Goal: Register for event/course

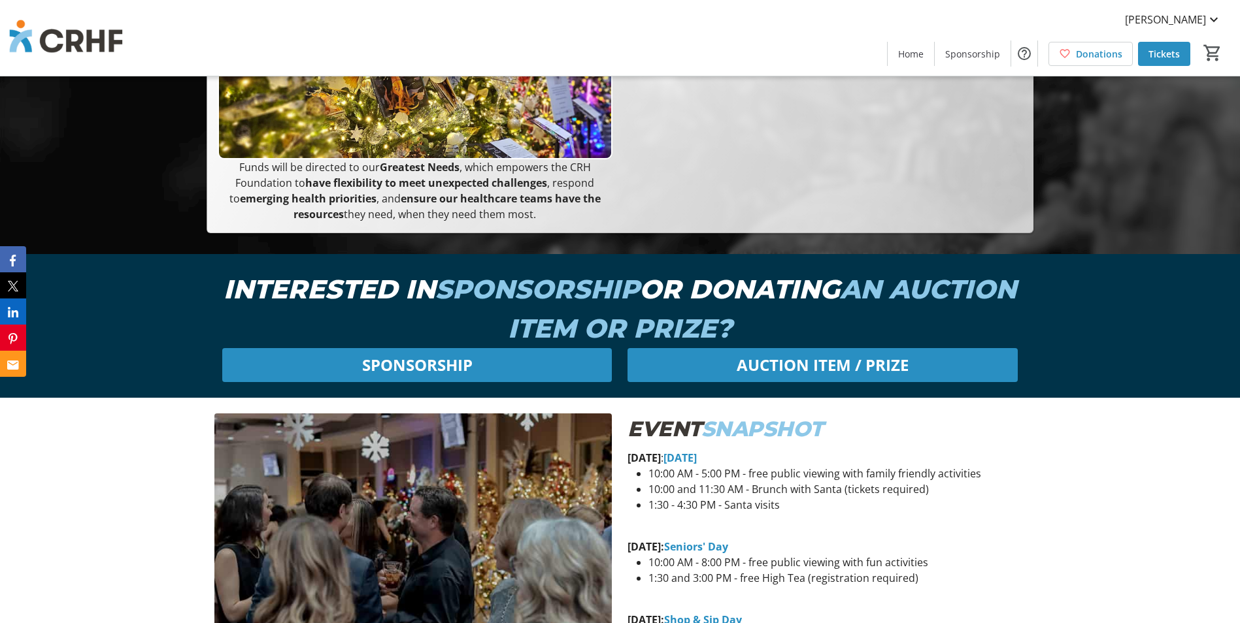
scroll to position [392, 0]
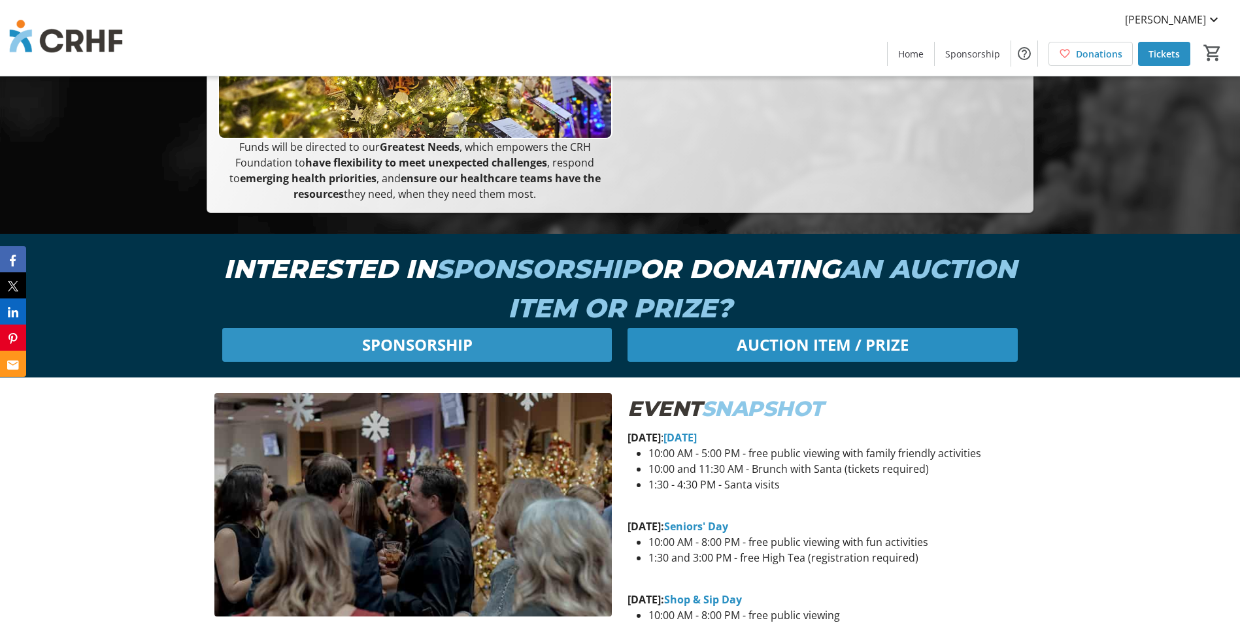
click at [480, 350] on span at bounding box center [416, 344] width 389 height 31
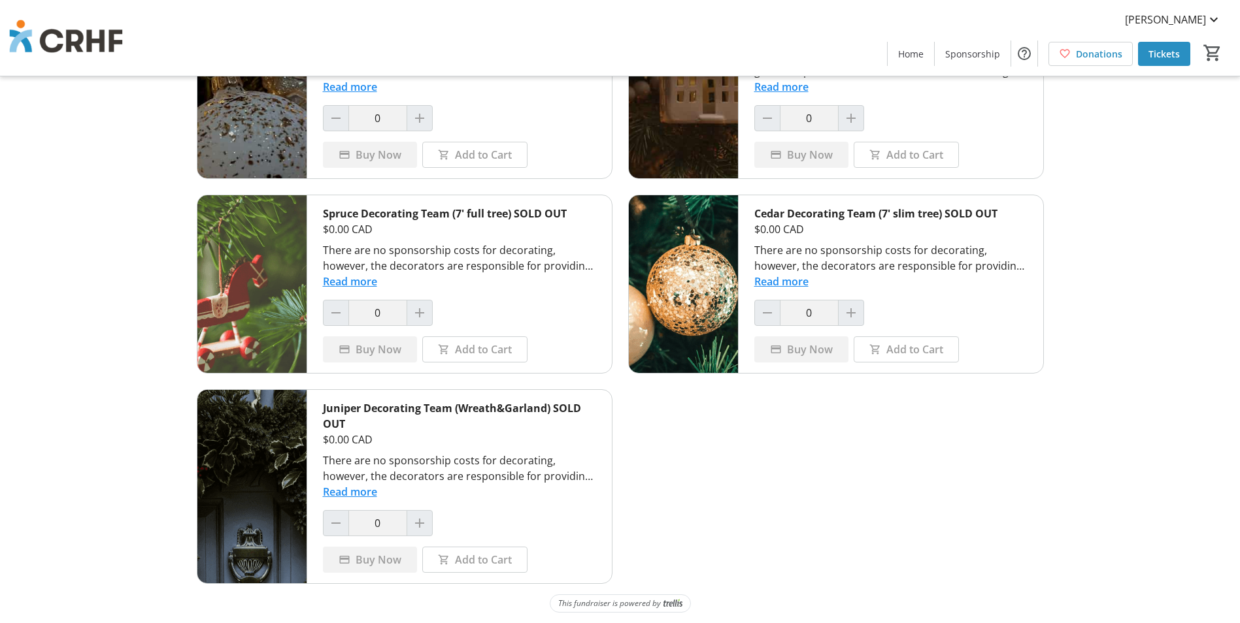
scroll to position [331, 0]
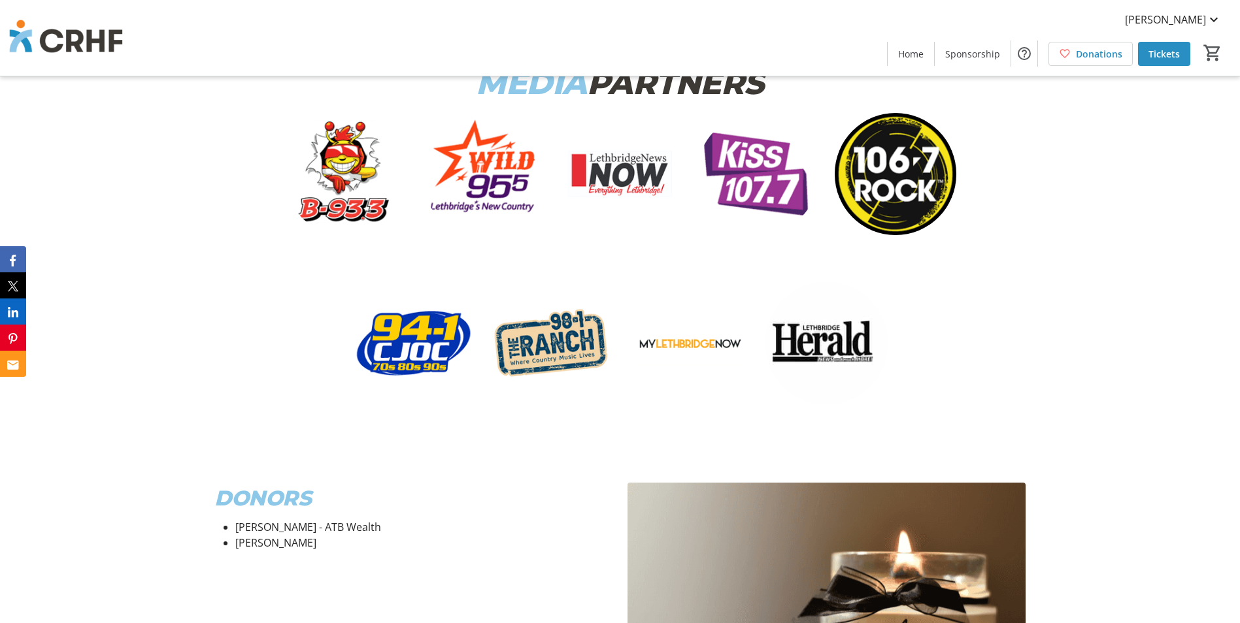
scroll to position [7217, 0]
